Goal: Task Accomplishment & Management: Manage account settings

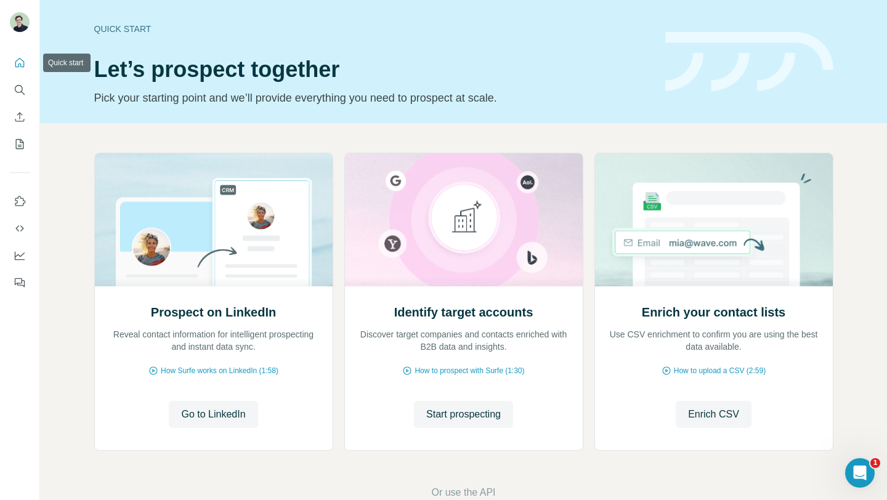
click at [21, 71] on button "Quick start" at bounding box center [20, 63] width 20 height 22
click at [19, 201] on icon "Use Surfe on LinkedIn" at bounding box center [20, 201] width 12 height 12
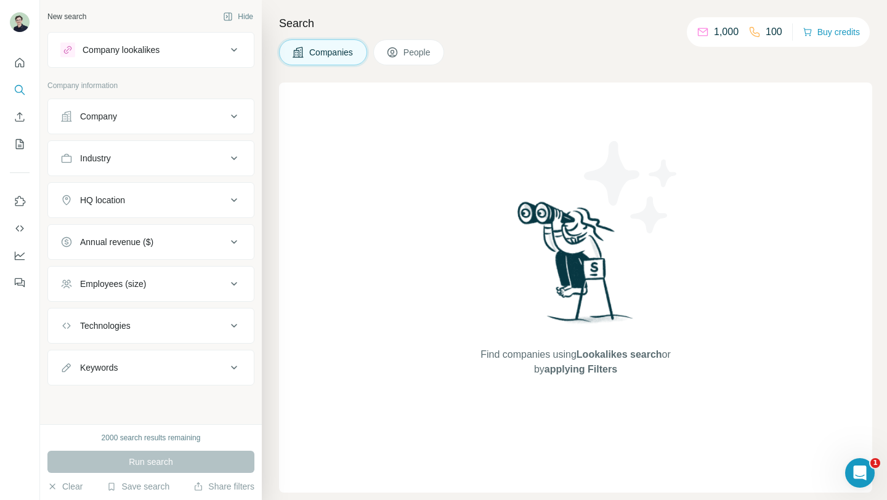
click at [404, 56] on button "People" at bounding box center [408, 52] width 71 height 26
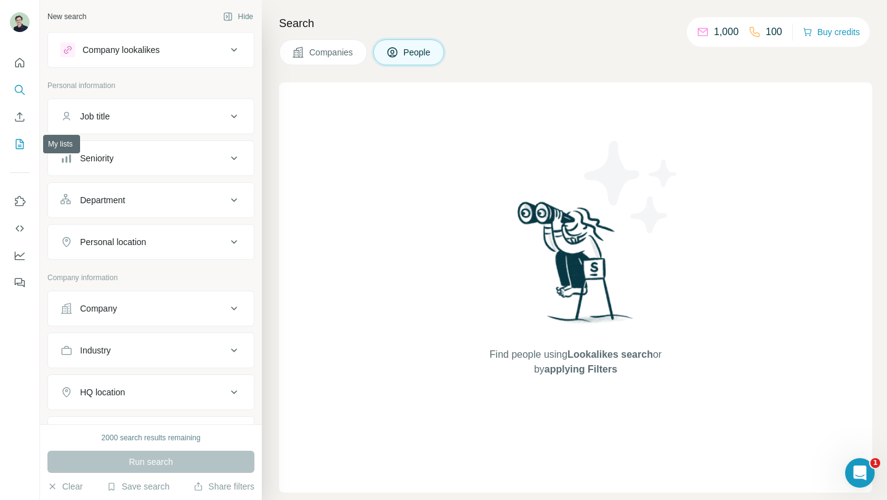
click at [15, 149] on icon "My lists" at bounding box center [20, 144] width 12 height 12
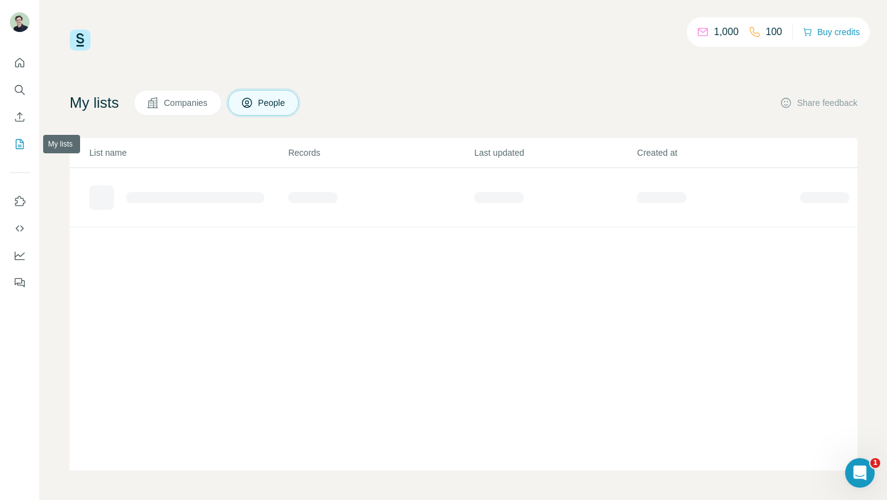
click at [17, 149] on icon "My lists" at bounding box center [20, 144] width 12 height 12
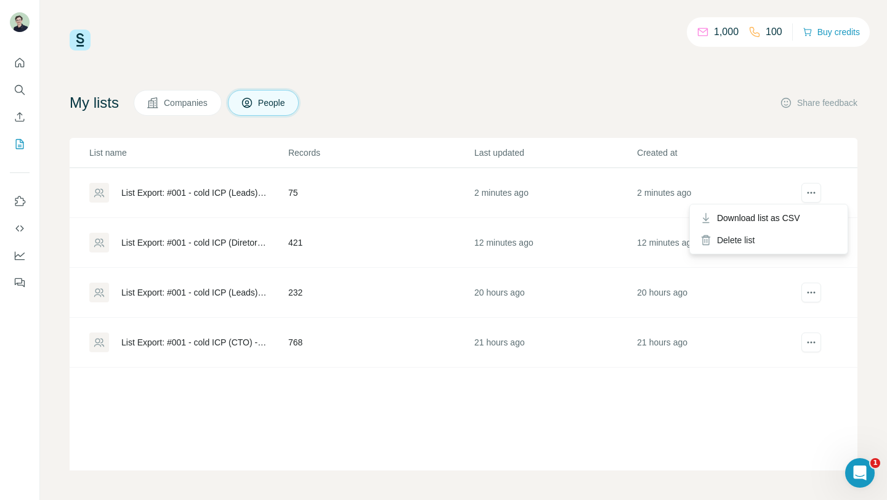
drag, startPoint x: 811, startPoint y: 195, endPoint x: 822, endPoint y: 195, distance: 10.5
click at [821, 195] on button "actions" at bounding box center [811, 193] width 20 height 20
click at [815, 241] on icon "actions" at bounding box center [811, 242] width 12 height 12
